Goal: Task Accomplishment & Management: Use online tool/utility

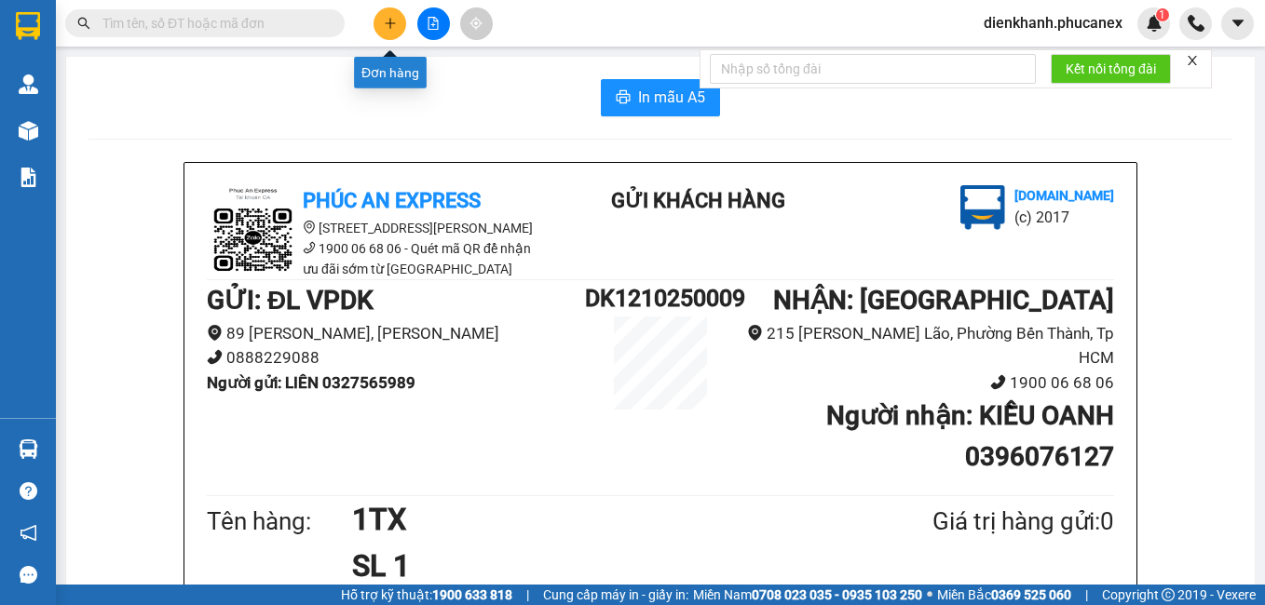
click at [386, 20] on icon "plus" at bounding box center [390, 23] width 13 height 13
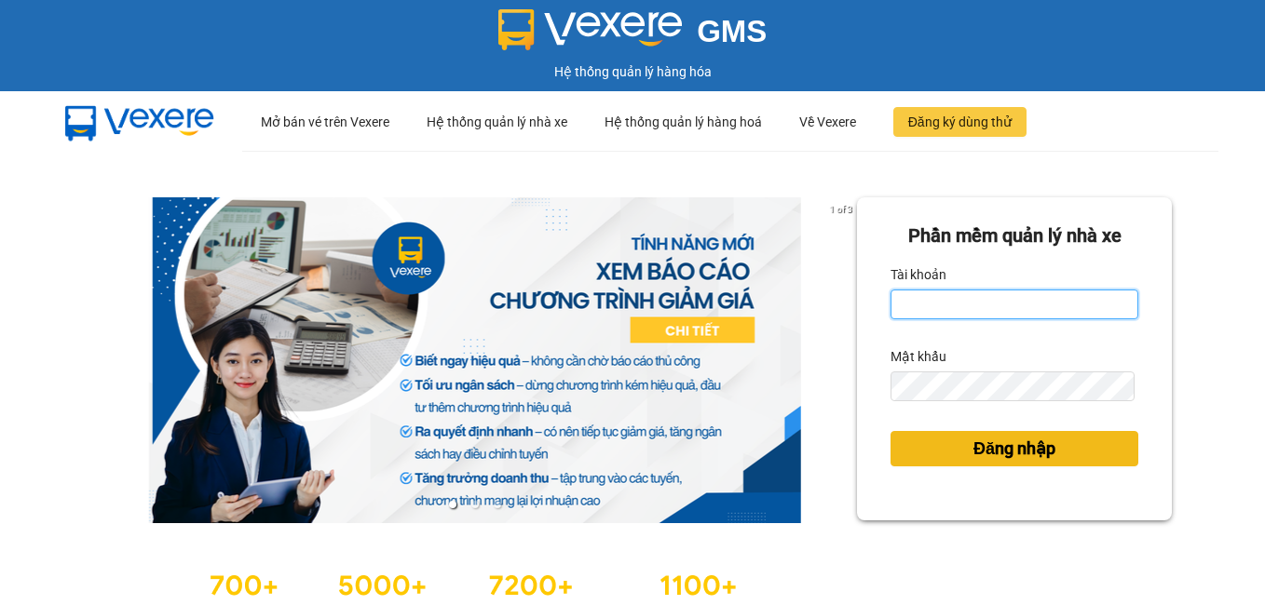
type input "dienkhanh.phucanex"
click at [973, 454] on span "Đăng nhập" at bounding box center [1014, 449] width 82 height 26
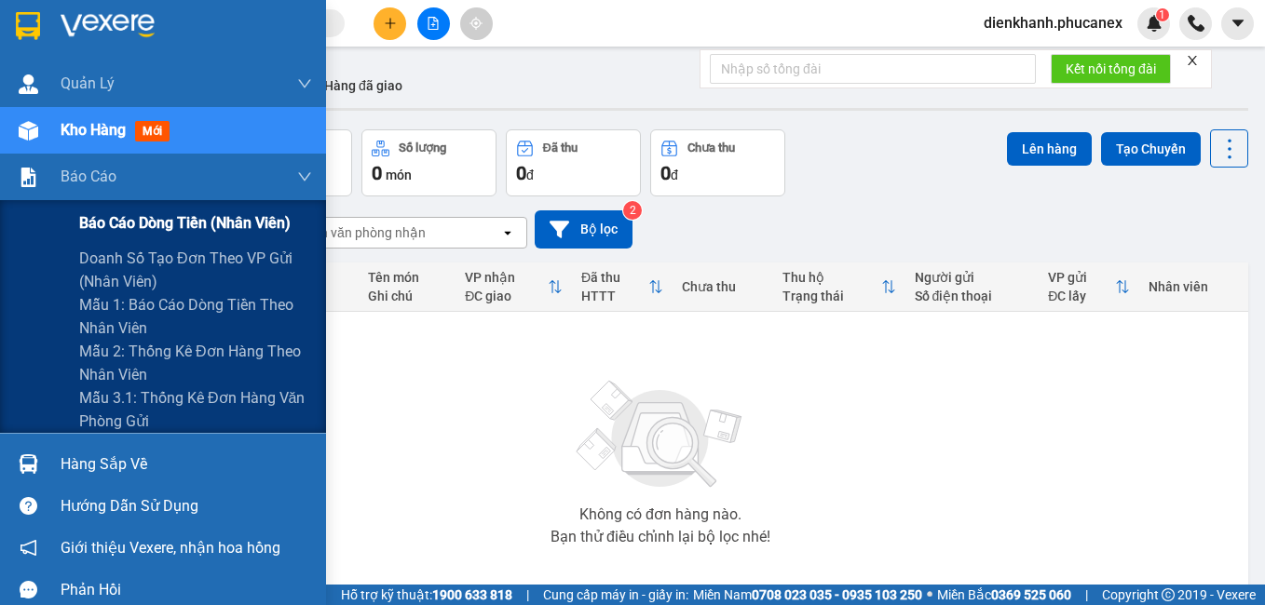
click at [129, 222] on span "Báo cáo dòng tiền (nhân viên)" at bounding box center [184, 222] width 211 height 23
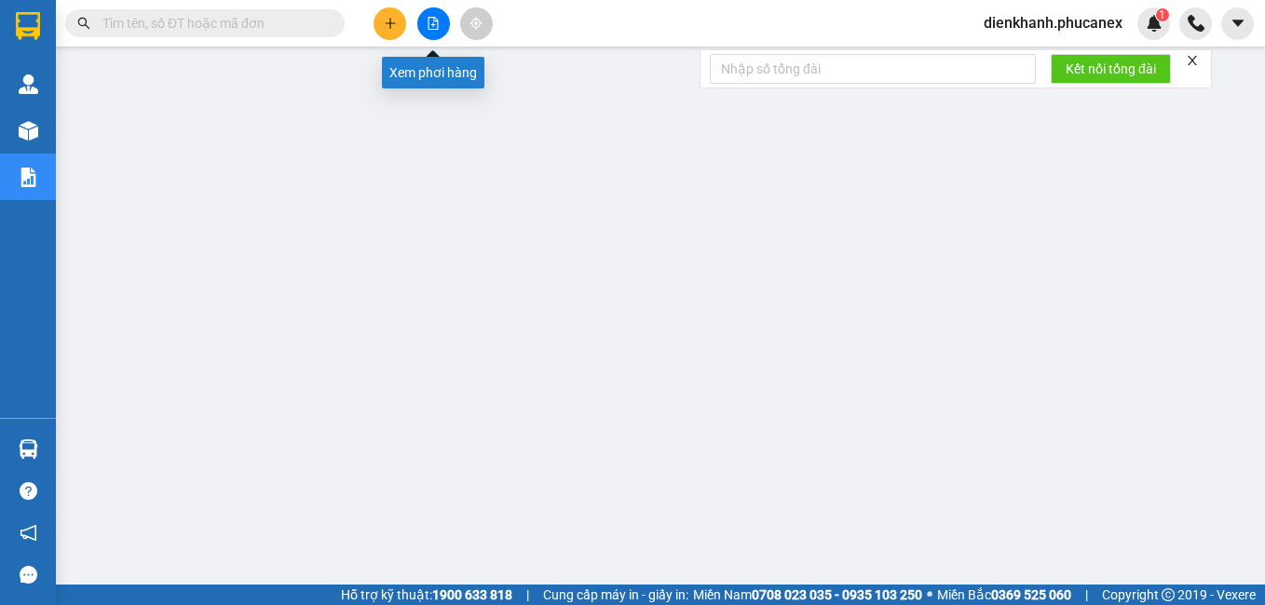
click at [439, 23] on icon "file-add" at bounding box center [433, 23] width 13 height 13
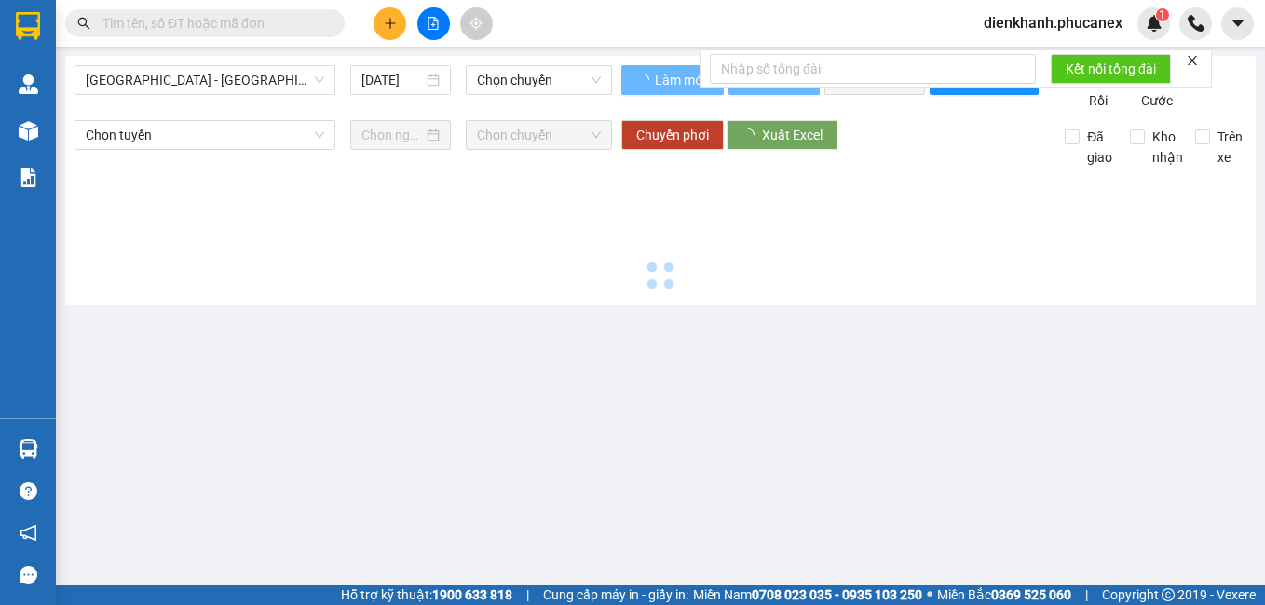
type input "[DATE]"
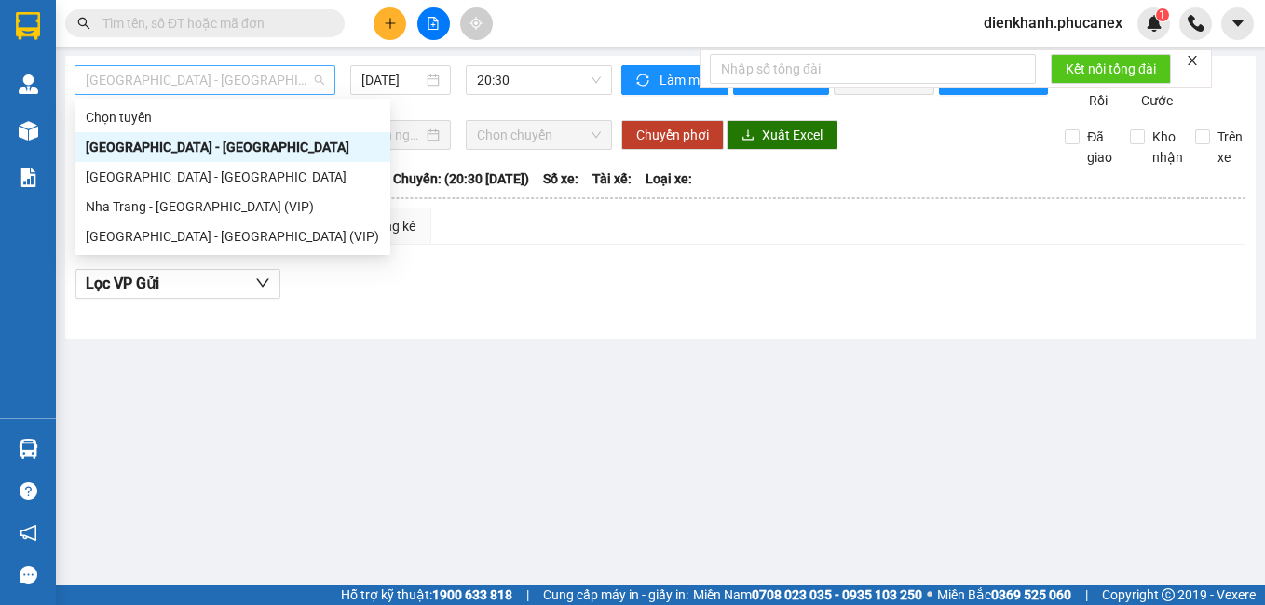
click at [240, 79] on span "[GEOGRAPHIC_DATA] - [GEOGRAPHIC_DATA]" at bounding box center [205, 80] width 238 height 28
click at [195, 238] on div "[GEOGRAPHIC_DATA] - [GEOGRAPHIC_DATA] (VIP)" at bounding box center [232, 236] width 293 height 20
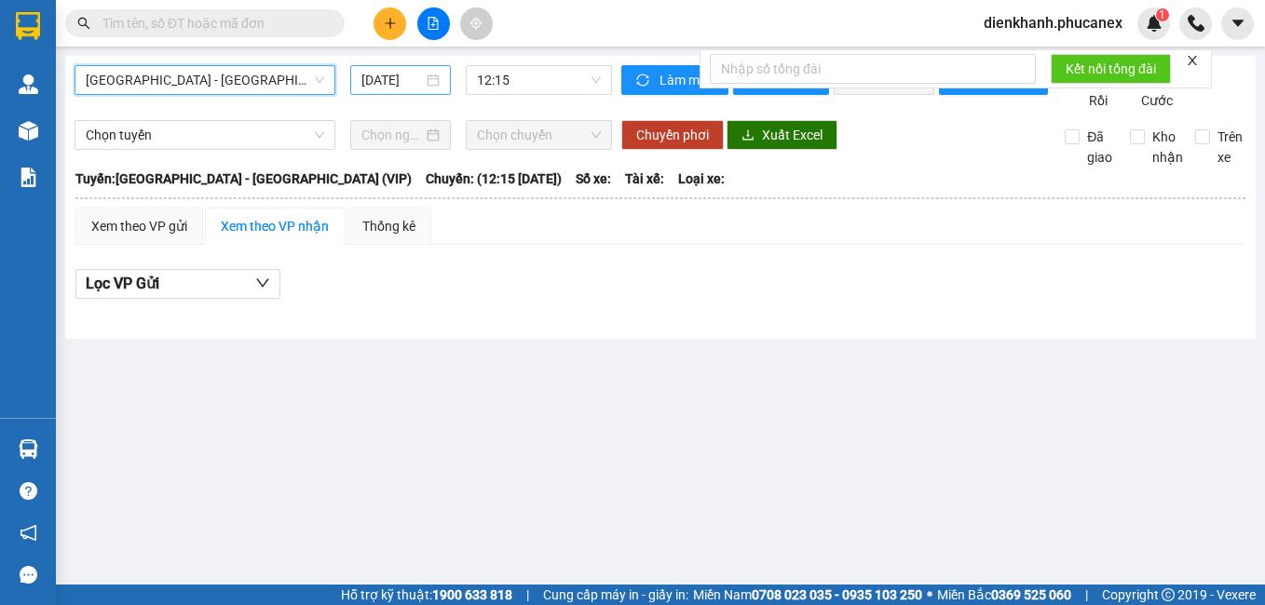
click at [393, 82] on input "[DATE]" at bounding box center [391, 80] width 61 height 20
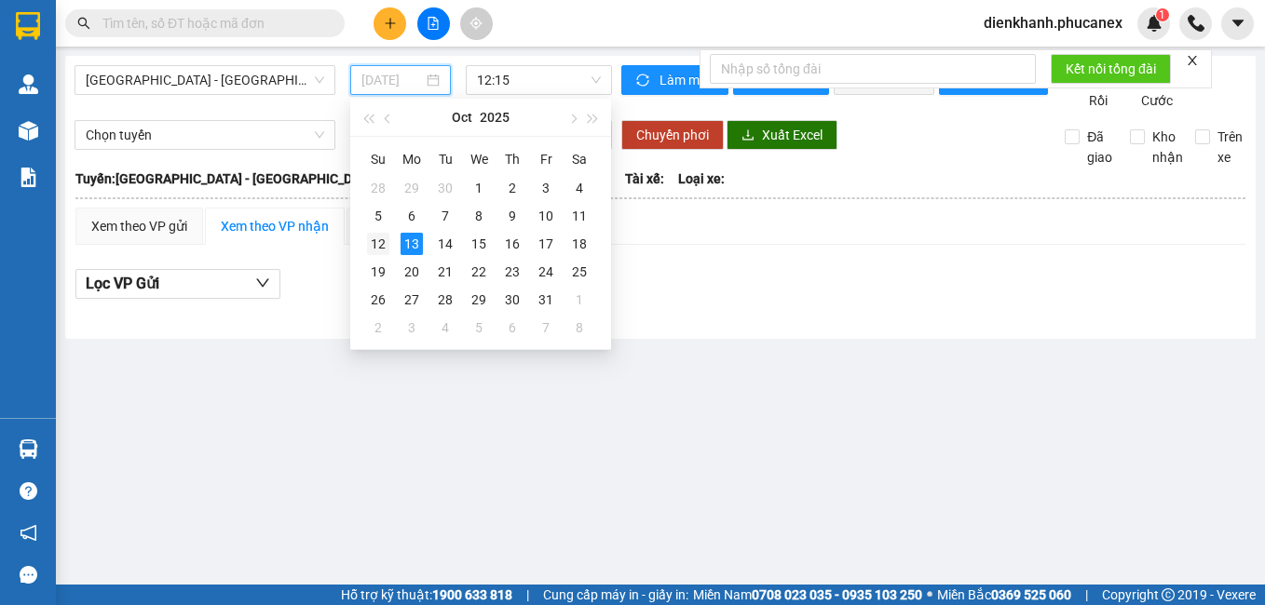
click at [387, 235] on div "12" at bounding box center [378, 244] width 22 height 22
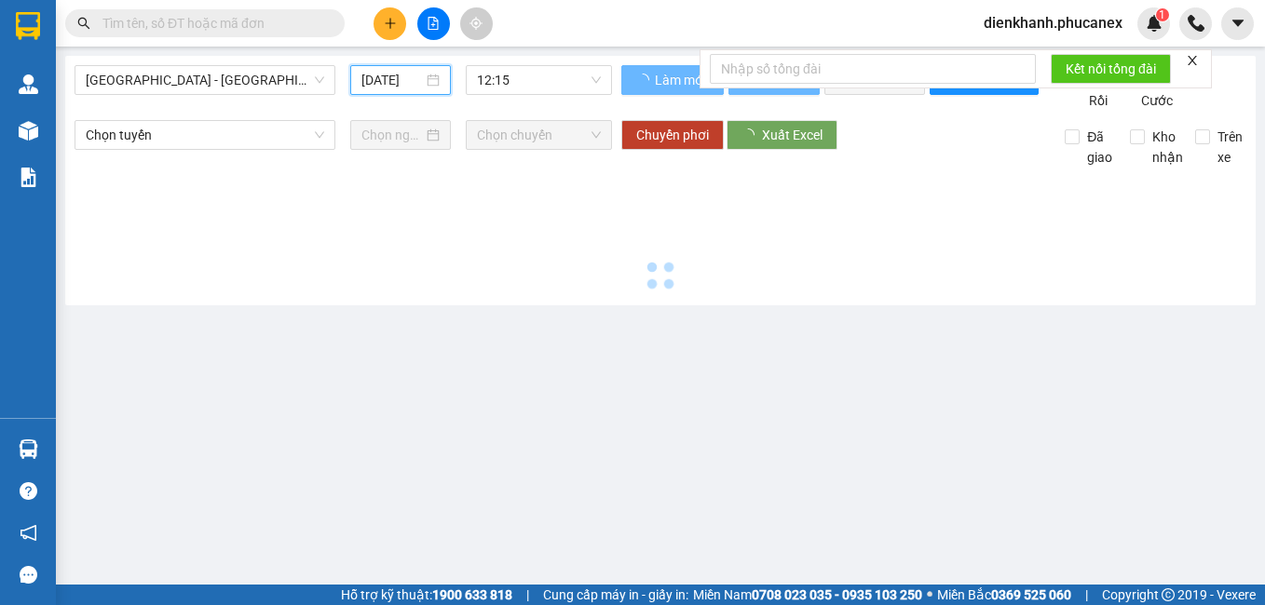
type input "[DATE]"
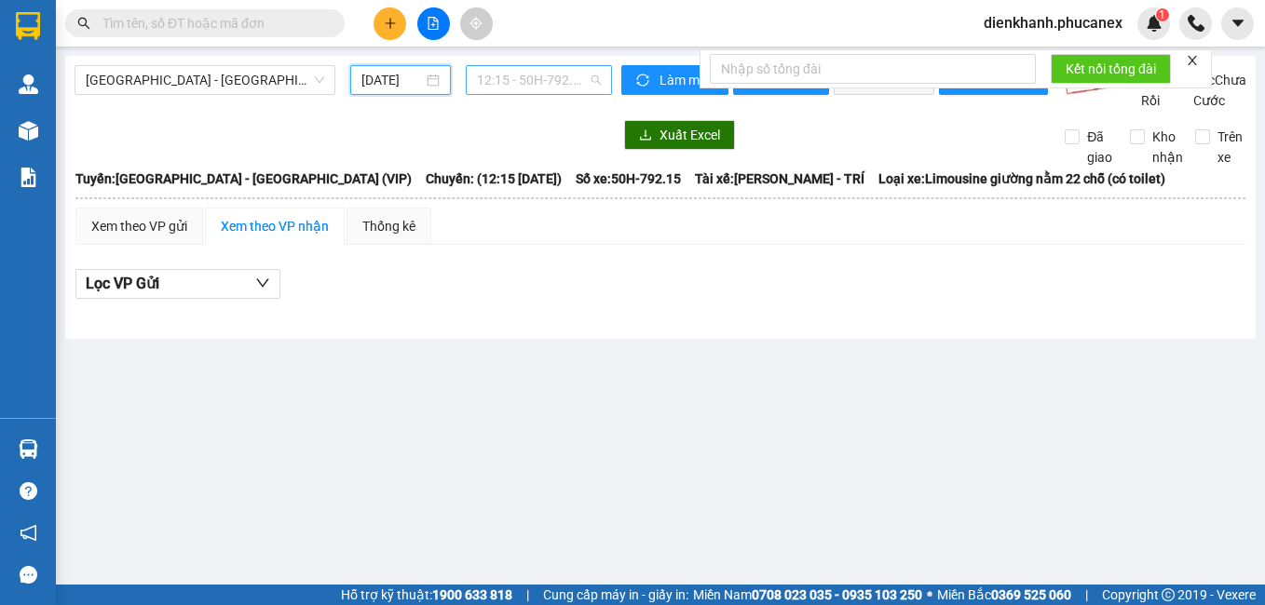
click at [549, 78] on span "12:15 - 50H-792.15" at bounding box center [539, 80] width 124 height 28
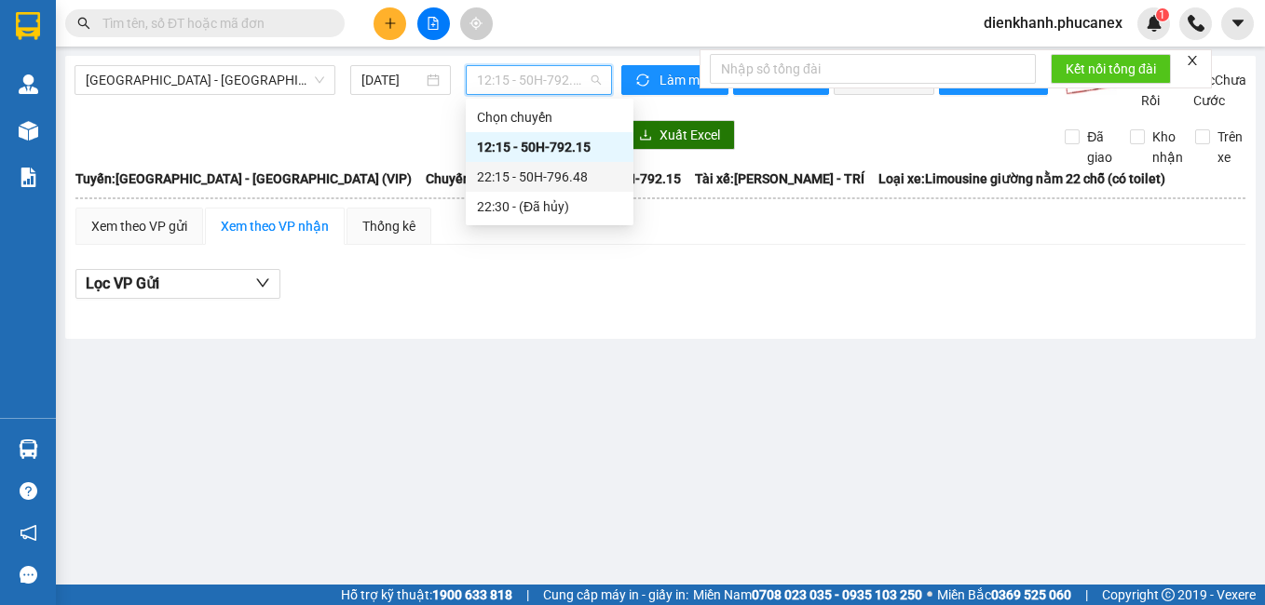
click at [544, 170] on div "22:15 - 50H-796.48" at bounding box center [549, 177] width 145 height 20
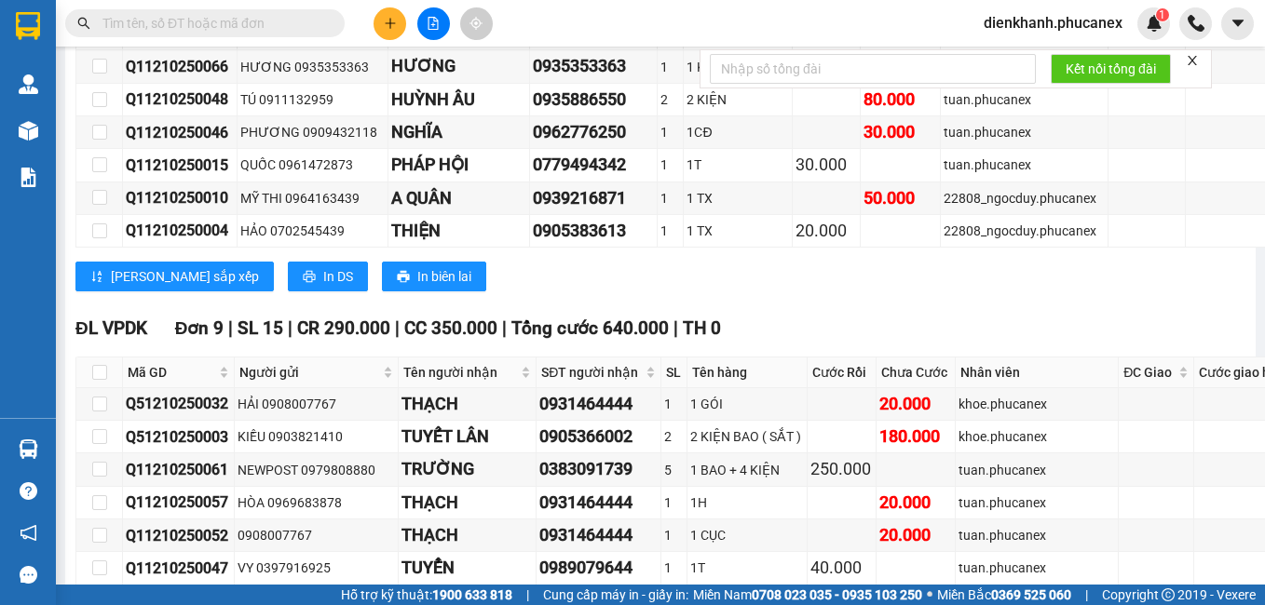
scroll to position [4821, 0]
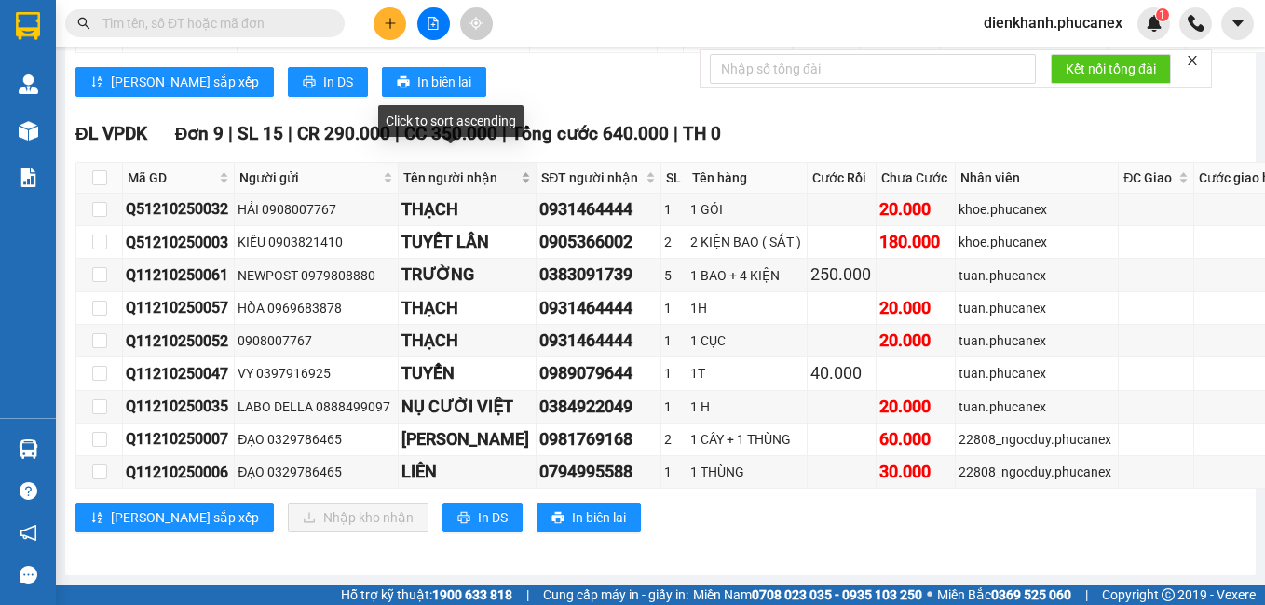
click at [460, 168] on span "Tên người nhận" at bounding box center [460, 178] width 114 height 20
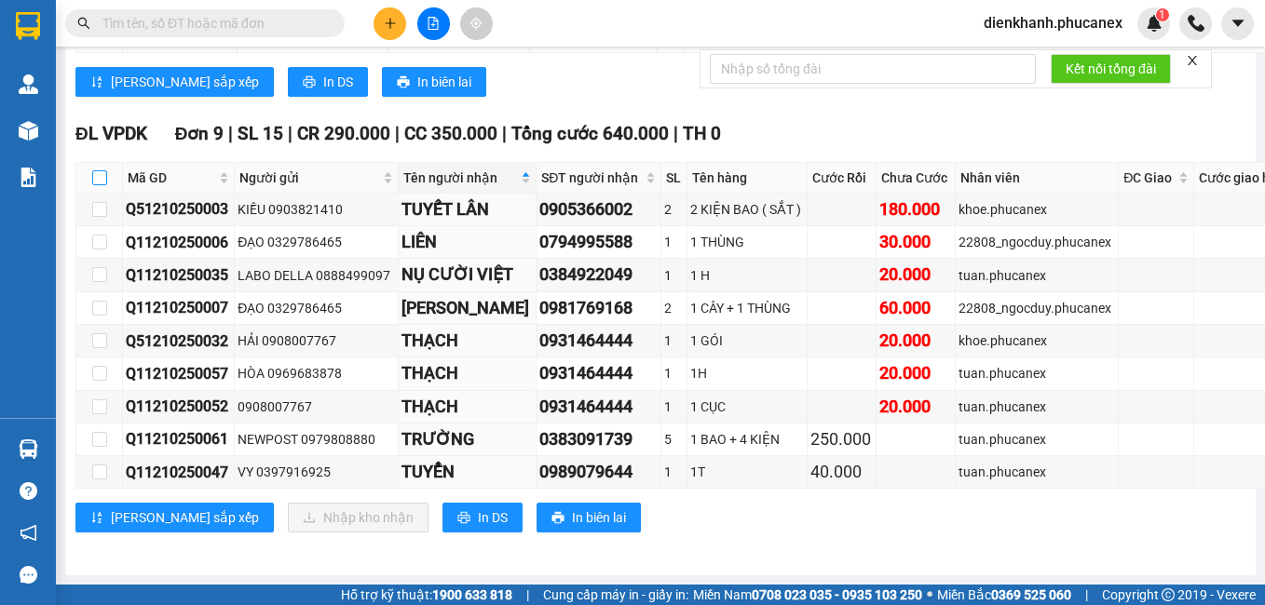
click at [102, 170] on input "checkbox" at bounding box center [99, 177] width 15 height 15
checkbox input "true"
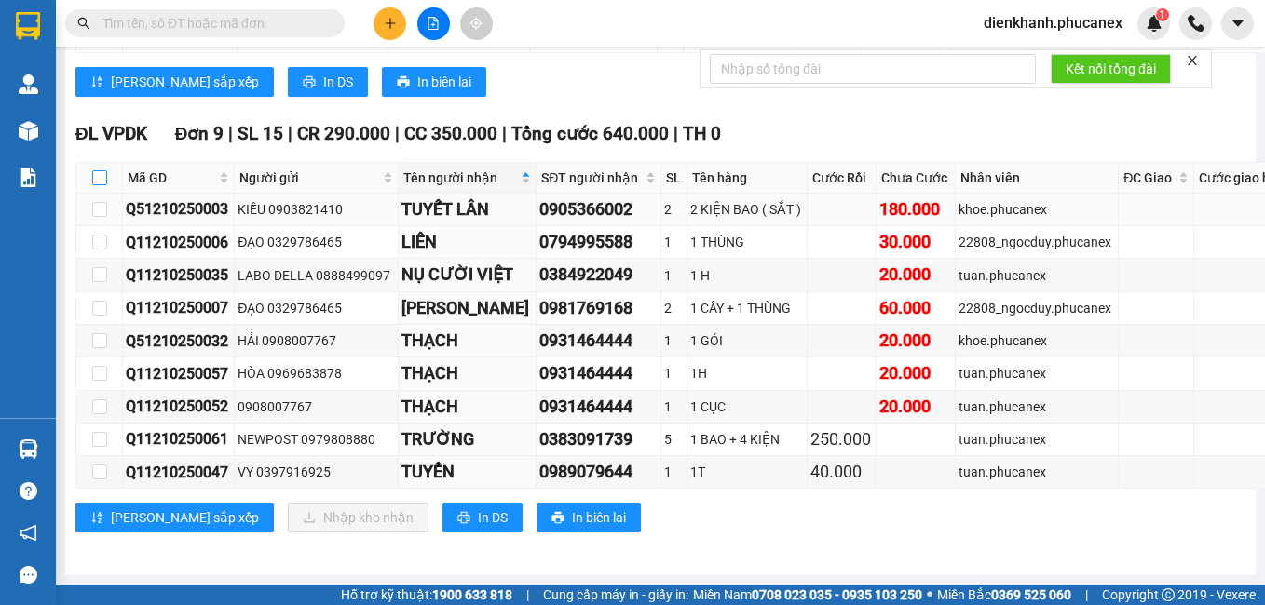
checkbox input "true"
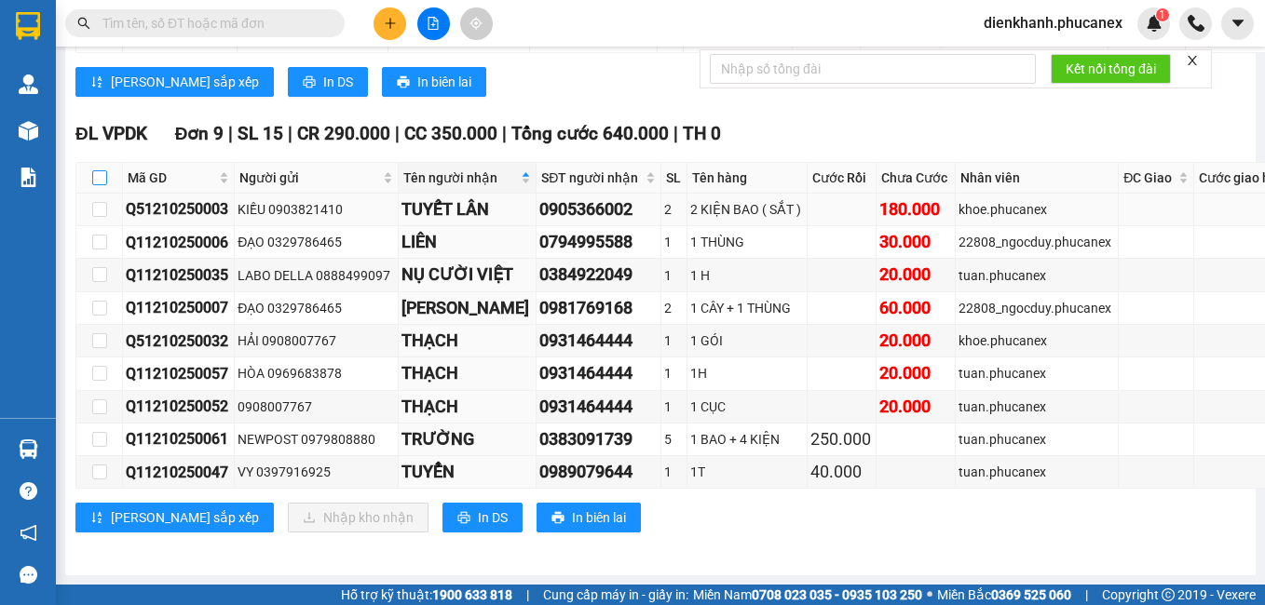
checkbox input "true"
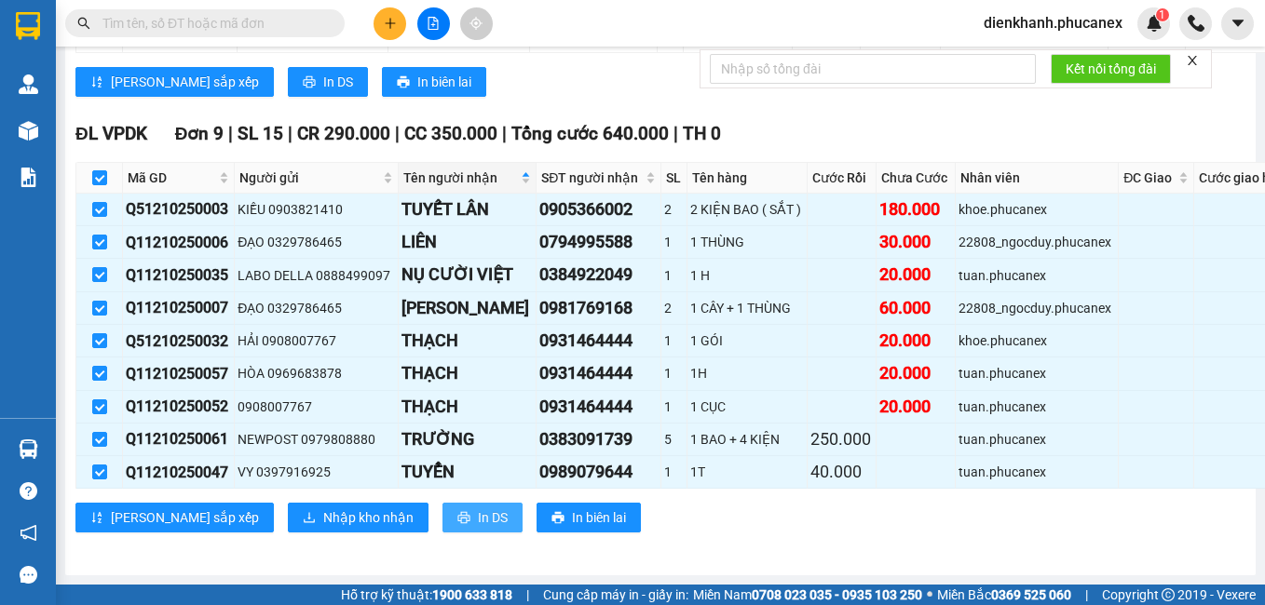
click at [478, 508] on span "In DS" at bounding box center [493, 518] width 30 height 20
